Goal: Task Accomplishment & Management: Use online tool/utility

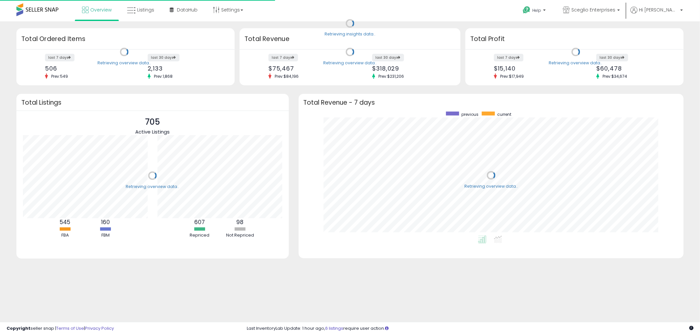
scroll to position [124, 372]
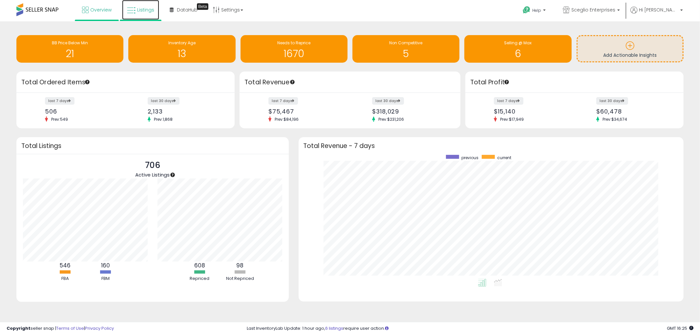
click at [144, 14] on link "Listings" at bounding box center [140, 10] width 37 height 20
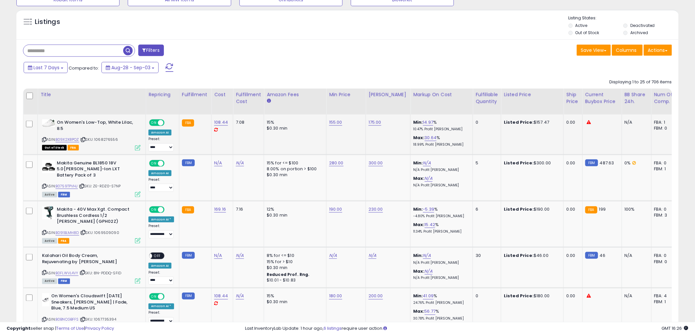
scroll to position [182, 0]
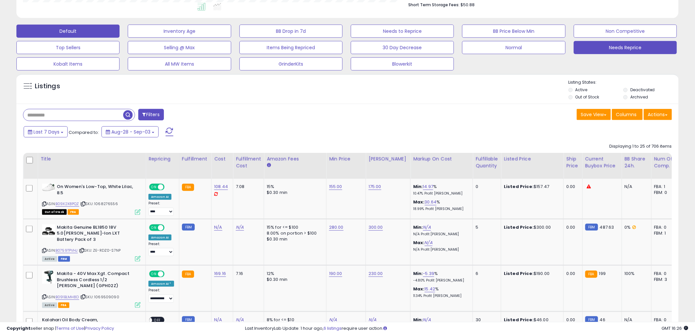
click at [619, 49] on button "Needs Reprice" at bounding box center [625, 47] width 103 height 13
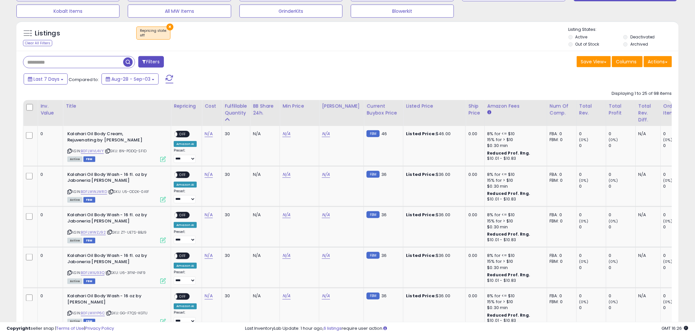
scroll to position [0, 0]
